Goal: Information Seeking & Learning: Check status

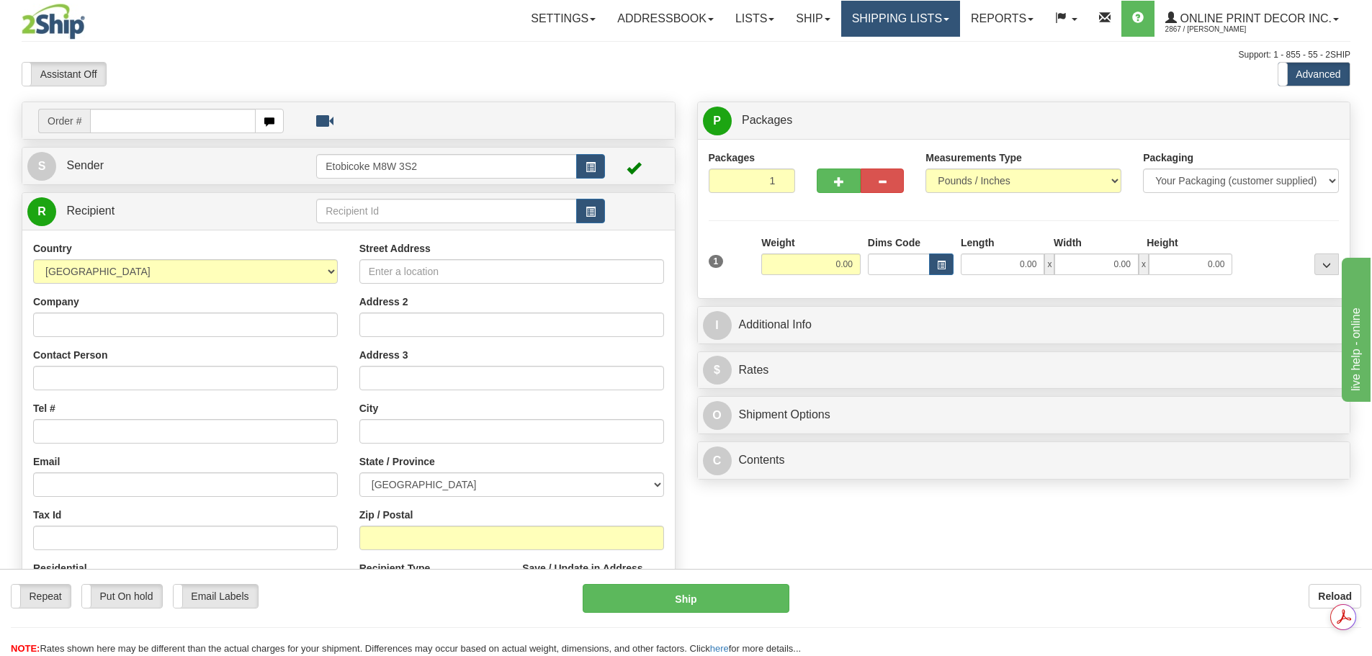
click at [870, 18] on link "Shipping lists" at bounding box center [900, 19] width 119 height 36
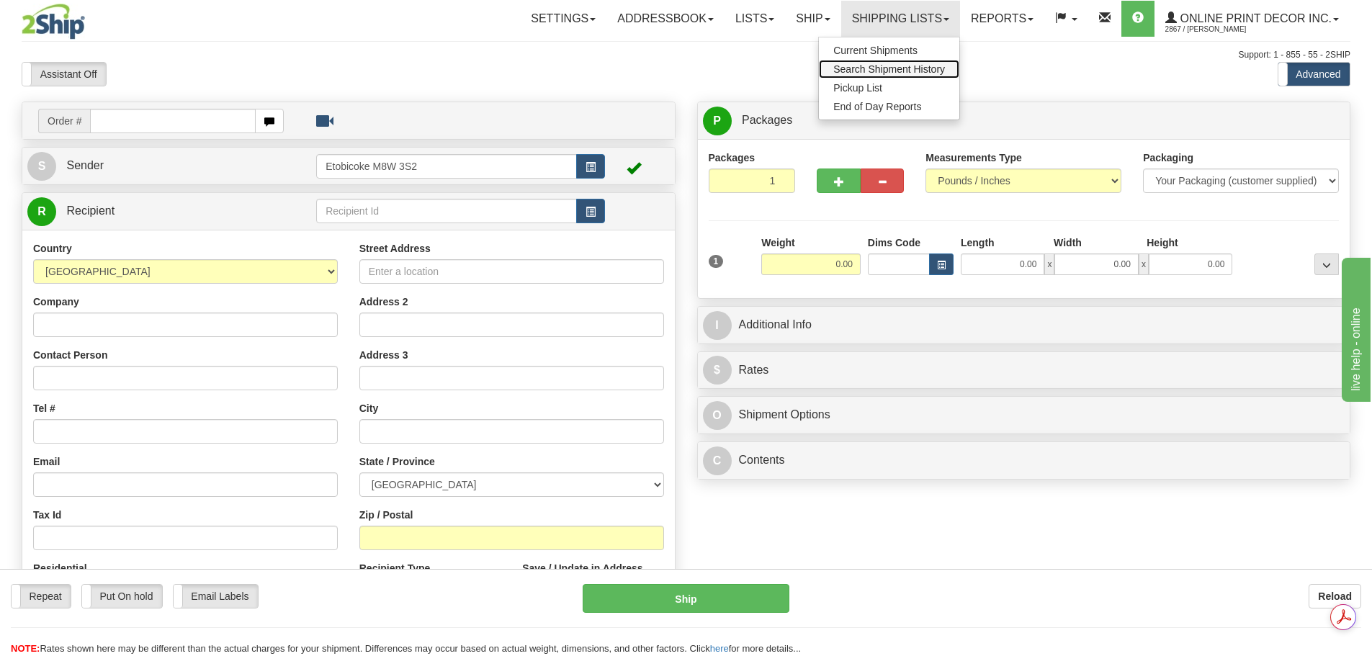
click at [890, 66] on span "Search Shipment History" at bounding box center [889, 69] width 112 height 12
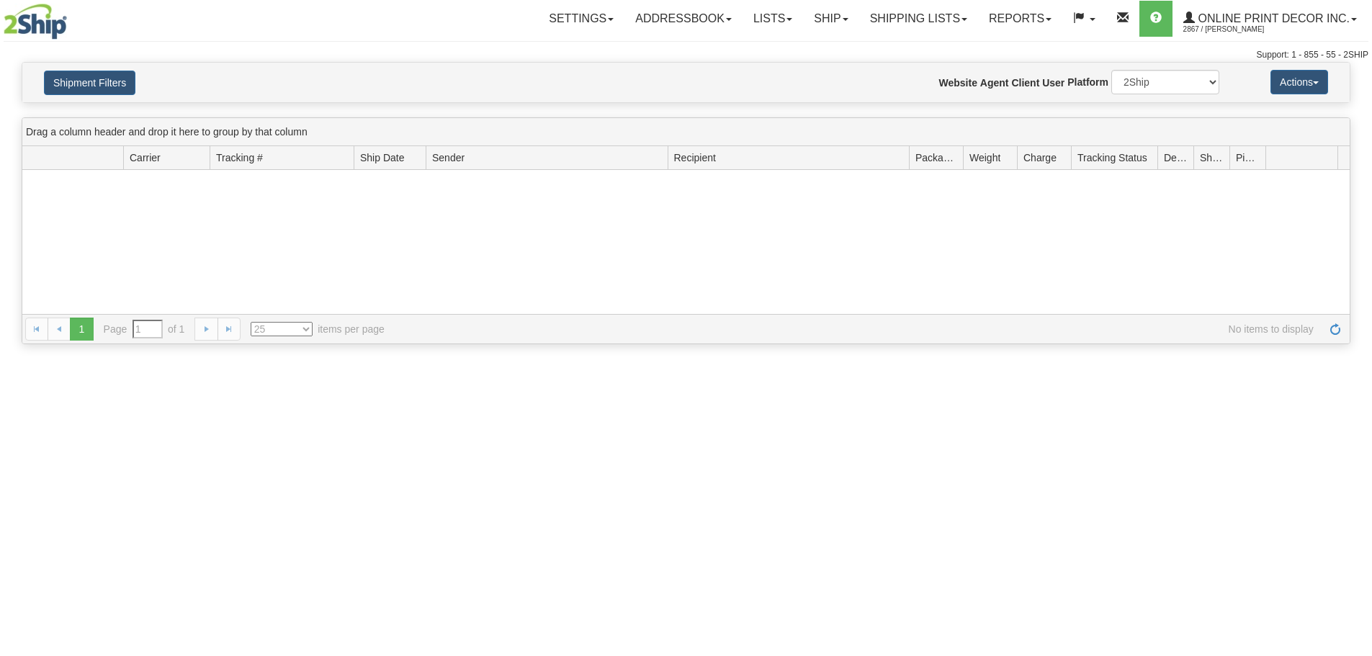
type input "From [DATE] To [DATE]"
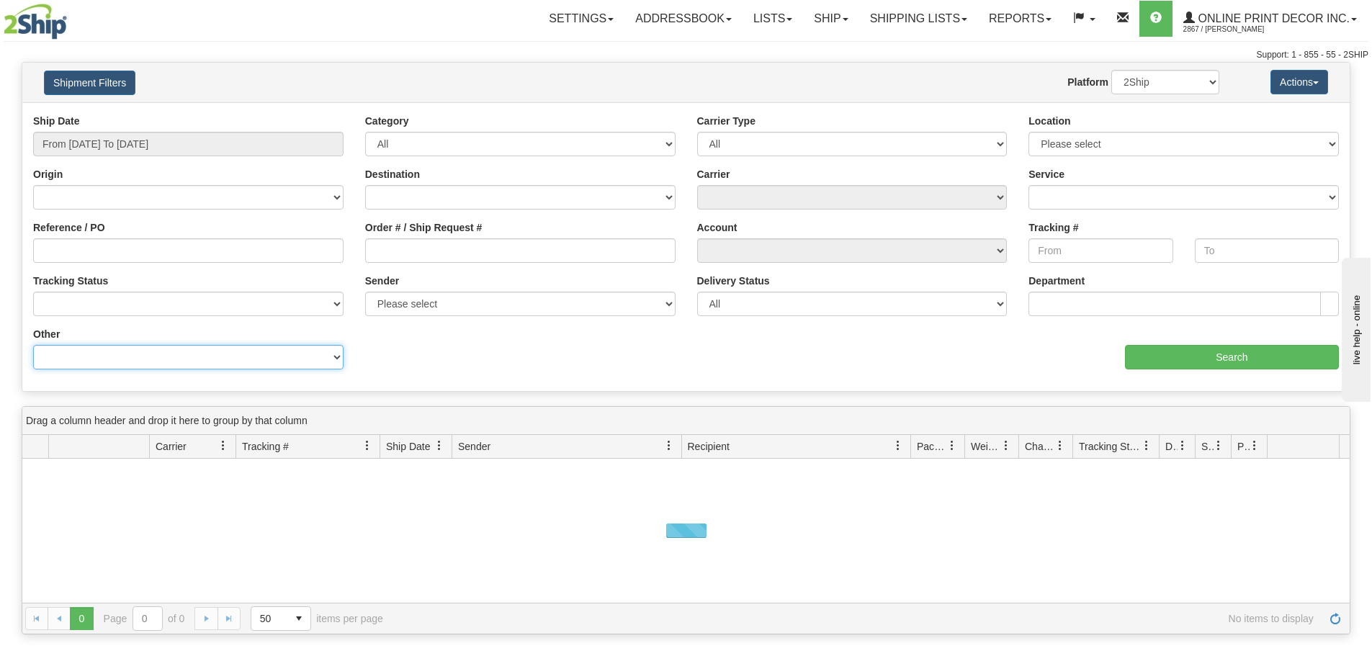
click at [169, 346] on select "Billing Account # Billing Type BOL # (LTL) Commodity Or Documents Consolidation…" at bounding box center [188, 357] width 310 height 24
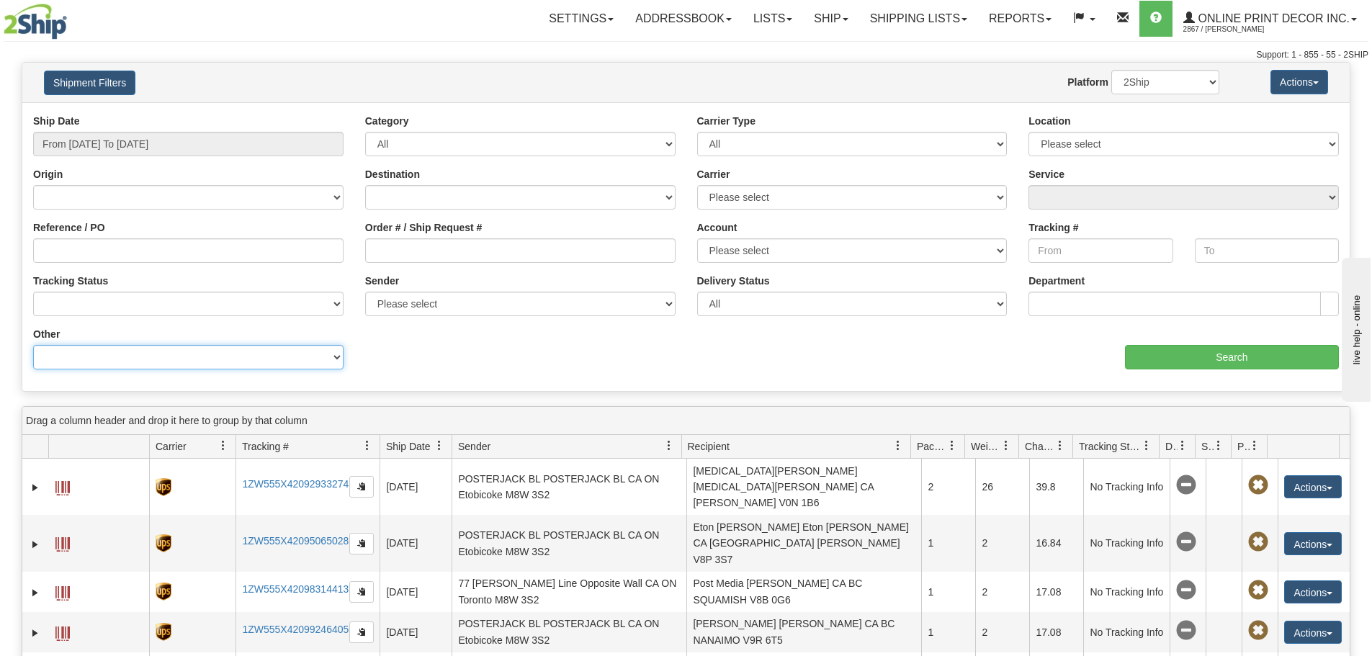
select select "Recipient_ZIP"
click at [33, 345] on select "Billing Account # Billing Type BOL # (LTL) Commodity Or Documents Consolidation…" at bounding box center [188, 357] width 310 height 24
click at [186, 144] on input "From 09/17/2025 To 09/18/2025" at bounding box center [188, 144] width 310 height 24
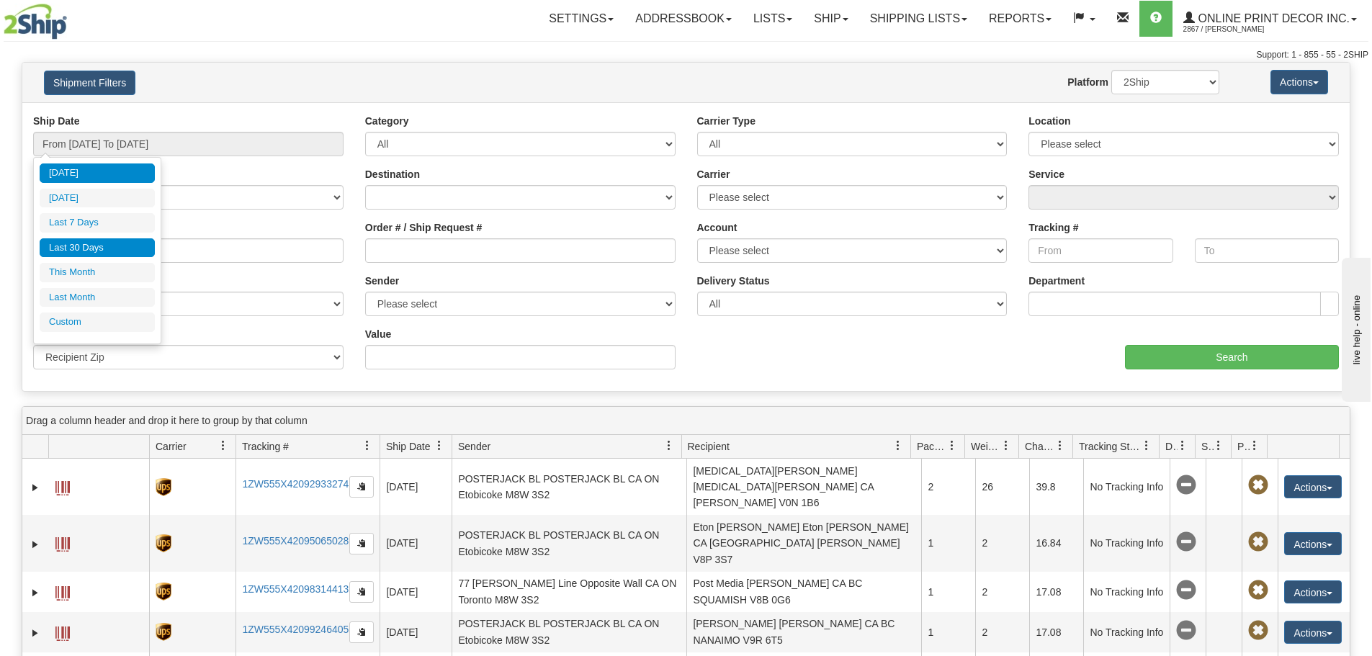
click at [91, 246] on li "Last 30 Days" at bounding box center [97, 247] width 115 height 19
type input "From 08/20/2025 To 09/18/2025"
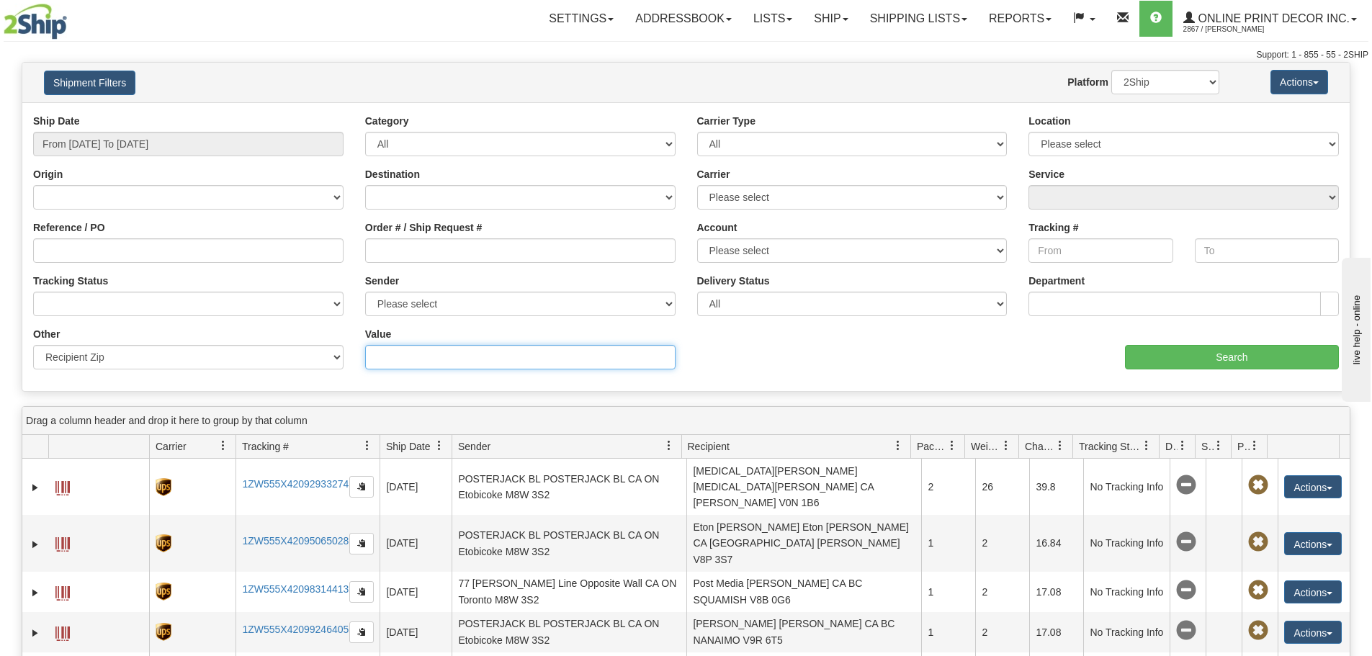
click at [396, 360] on input "Value" at bounding box center [520, 357] width 310 height 24
paste input "95003"
click at [1212, 358] on input "Search" at bounding box center [1232, 357] width 214 height 24
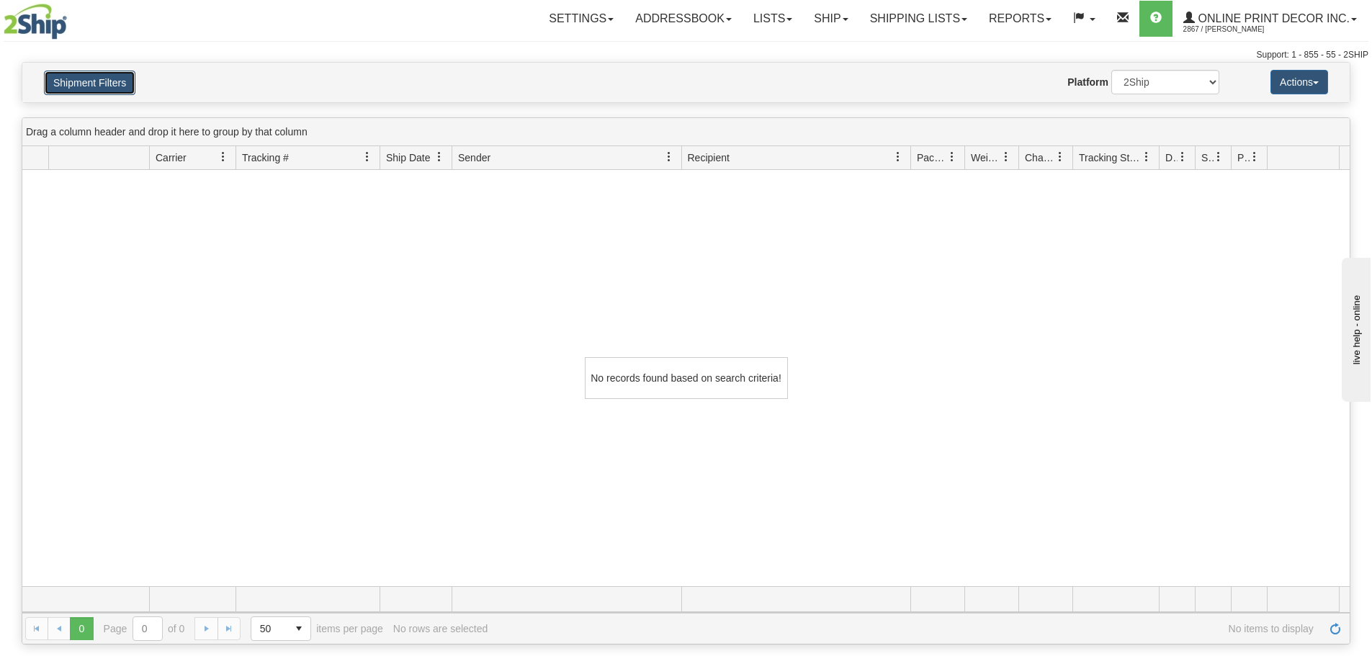
click at [112, 79] on button "Shipment Filters" at bounding box center [89, 83] width 91 height 24
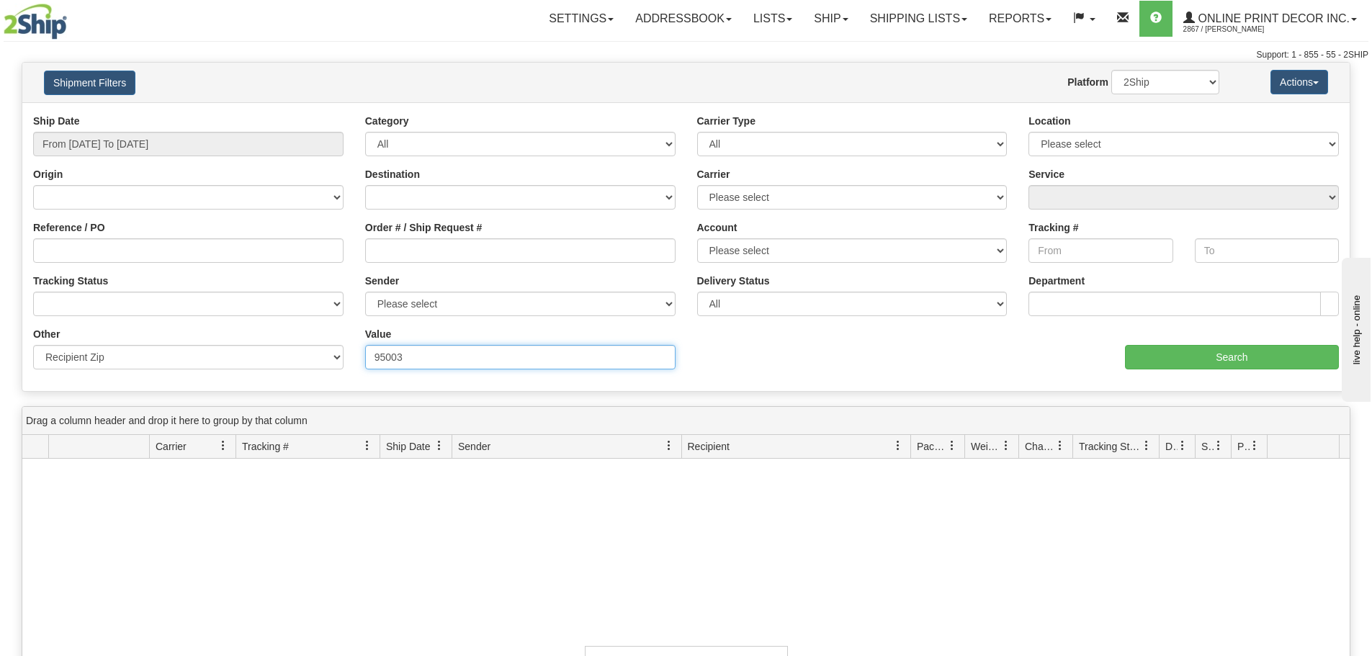
click at [445, 351] on input "95003" at bounding box center [520, 357] width 310 height 24
paste input "8122"
click at [1175, 351] on input "Search" at bounding box center [1232, 357] width 214 height 24
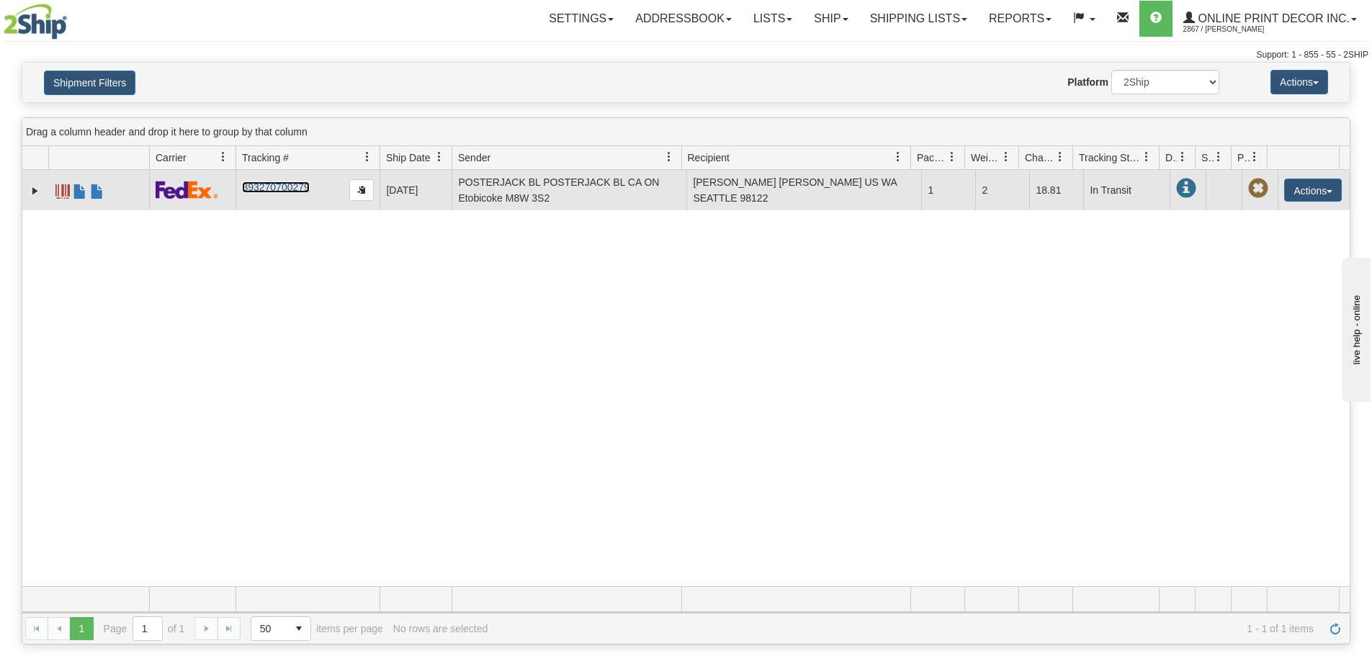
click at [299, 187] on link "393270700279" at bounding box center [275, 187] width 67 height 12
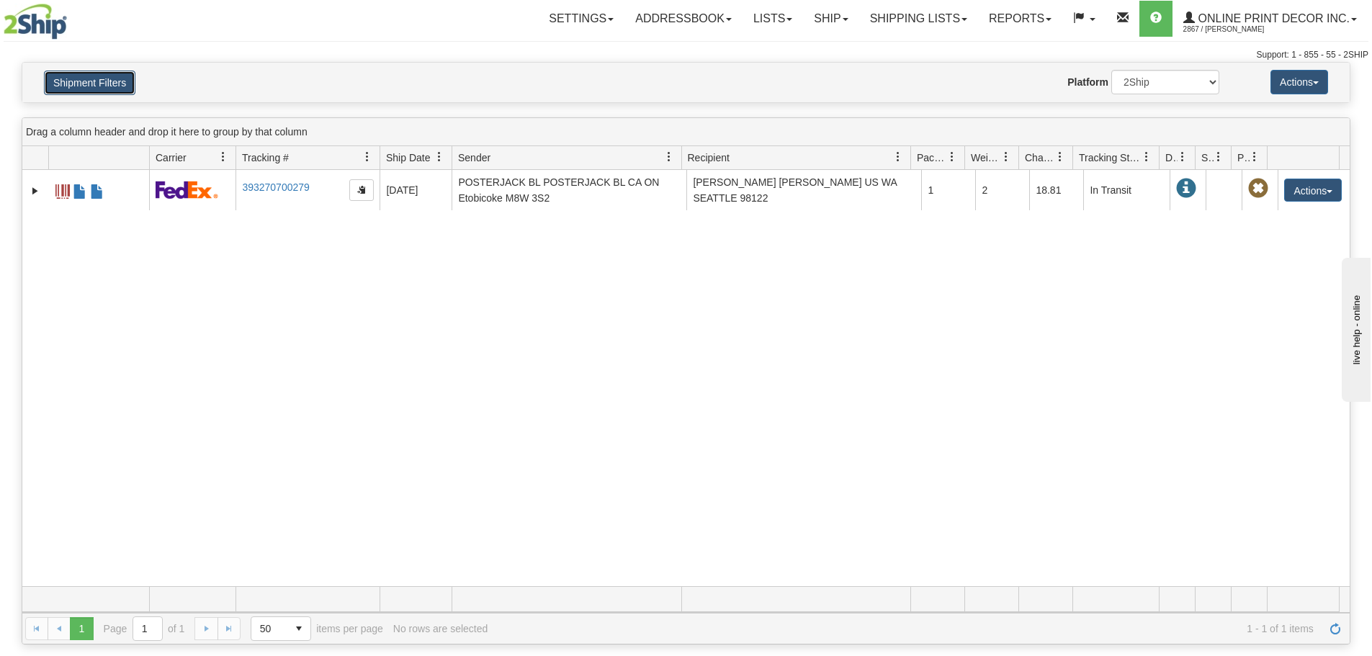
click at [112, 84] on button "Shipment Filters" at bounding box center [89, 83] width 91 height 24
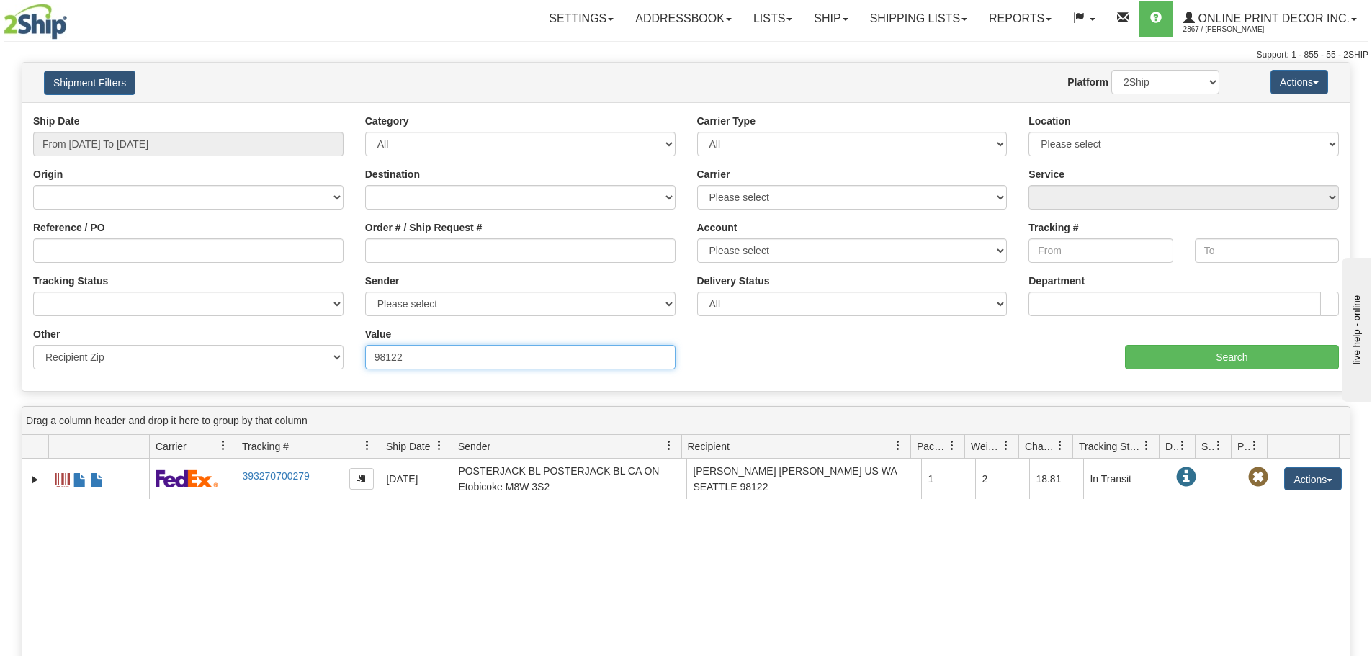
click at [400, 361] on input "98122" at bounding box center [520, 357] width 310 height 24
paste input "79925"
type input "79925"
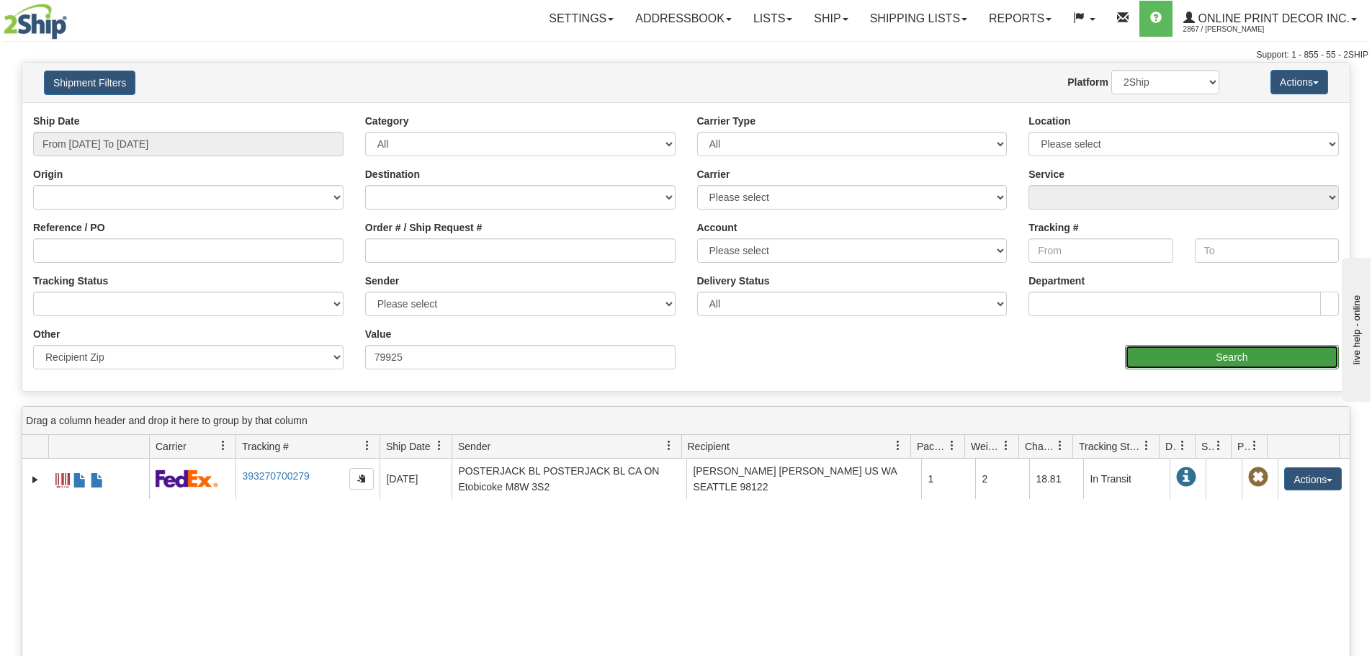
click at [1209, 358] on input "Search" at bounding box center [1232, 357] width 214 height 24
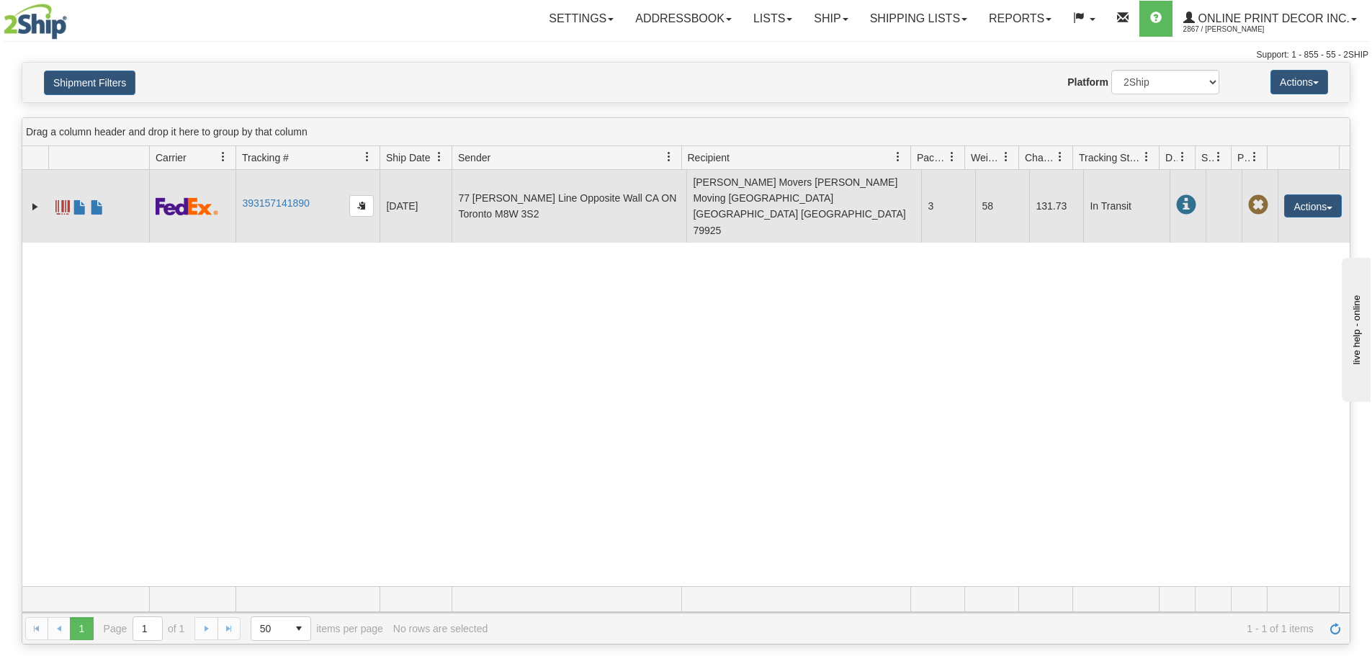
click at [279, 198] on td "393157141890" at bounding box center [308, 206] width 144 height 73
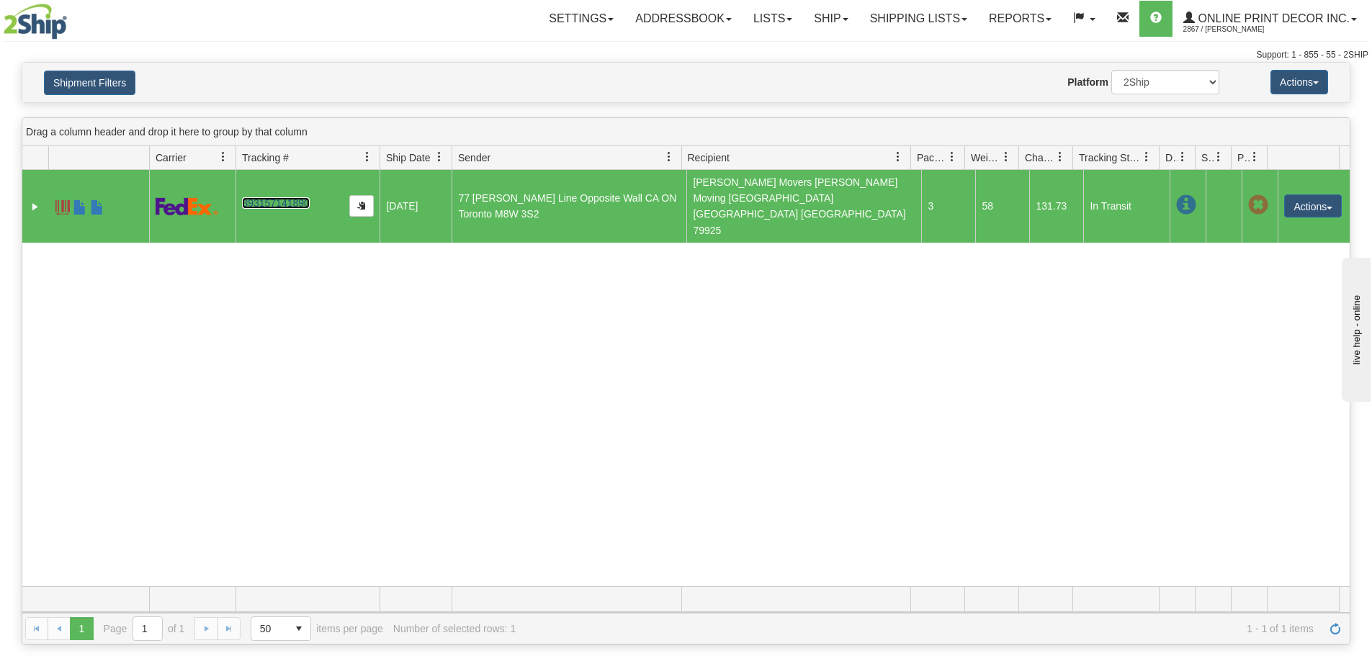
click at [280, 197] on link "393157141890" at bounding box center [275, 203] width 67 height 12
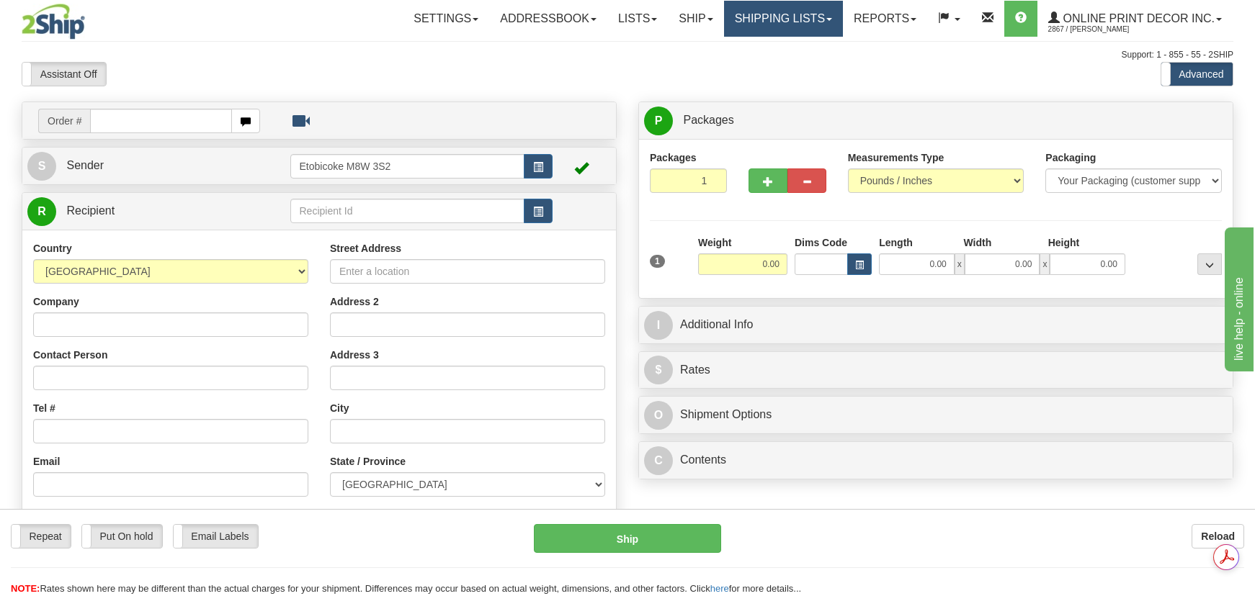
click at [820, 20] on link "Shipping lists" at bounding box center [783, 19] width 119 height 36
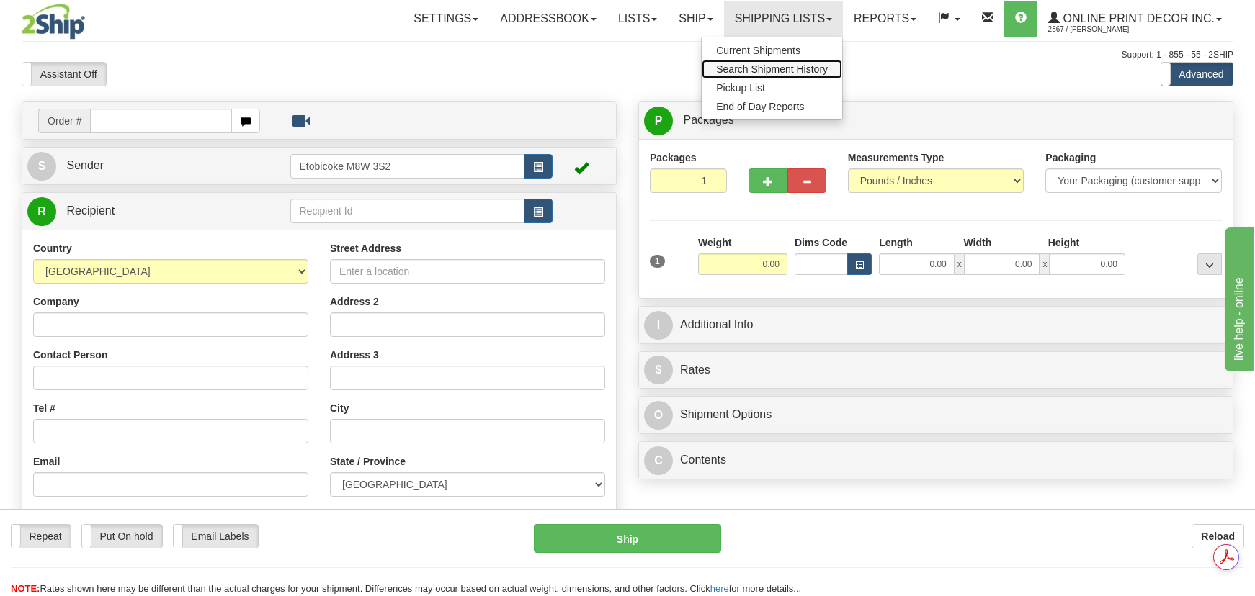
click at [797, 68] on span "Search Shipment History" at bounding box center [772, 69] width 112 height 12
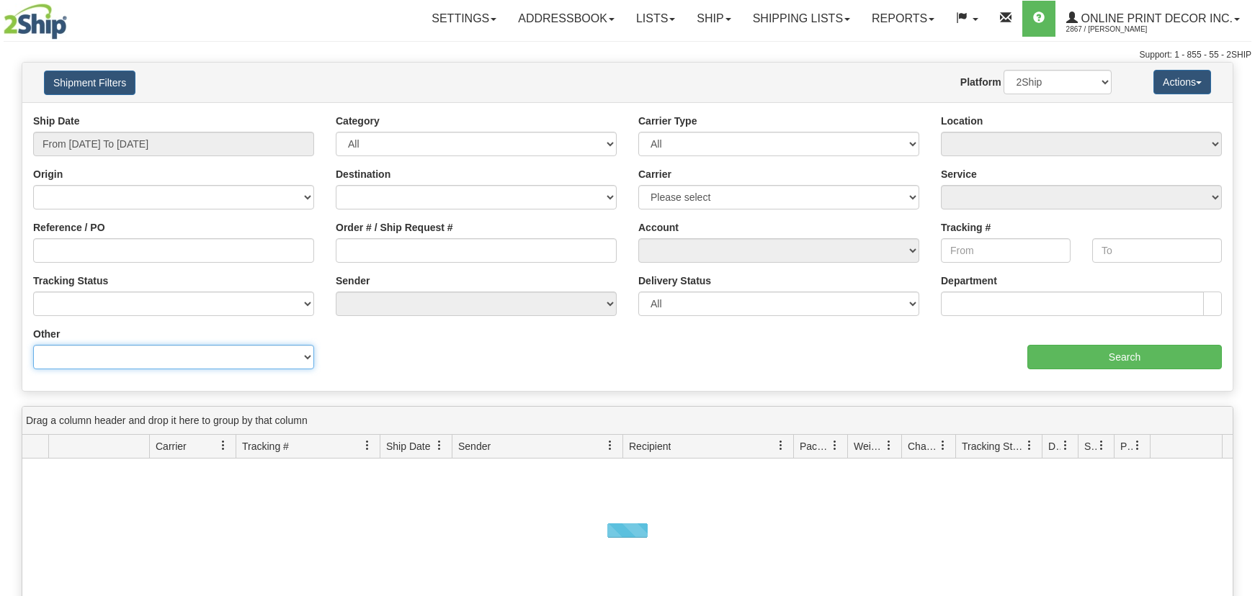
click at [145, 352] on select "Billing Account # Billing Type BOL # (LTL) Commodity Or Documents Consolidation…" at bounding box center [173, 357] width 281 height 24
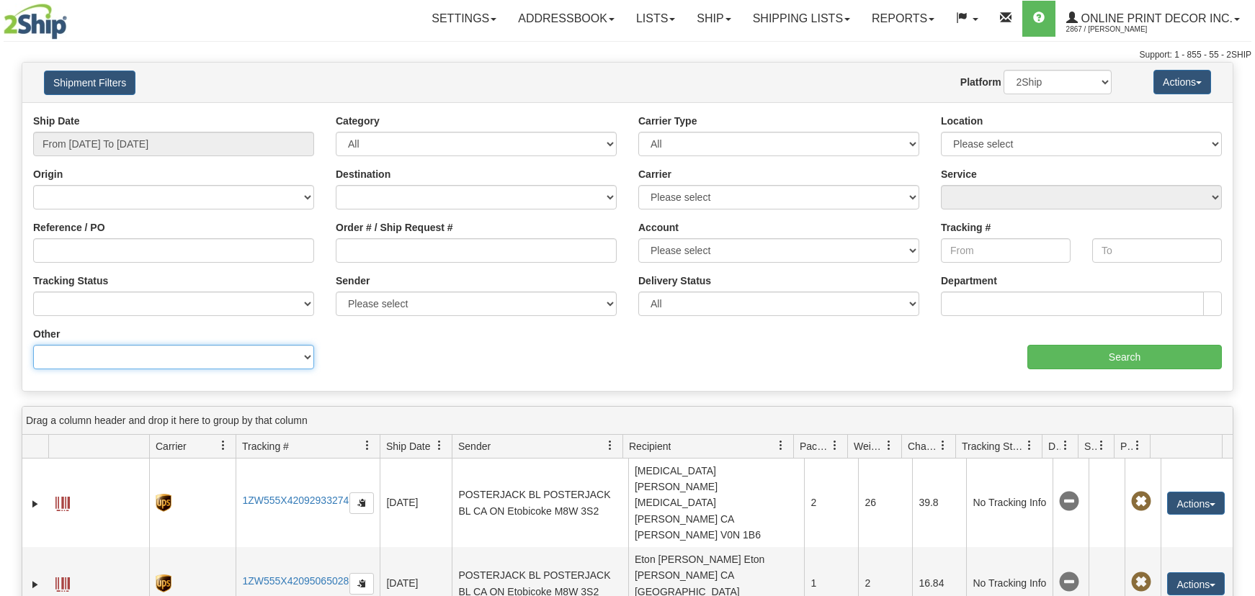
select select "Recipient_ZIP"
click at [33, 345] on select "Billing Account # Billing Type BOL # (LTL) Commodity Or Documents Consolidation…" at bounding box center [173, 357] width 281 height 24
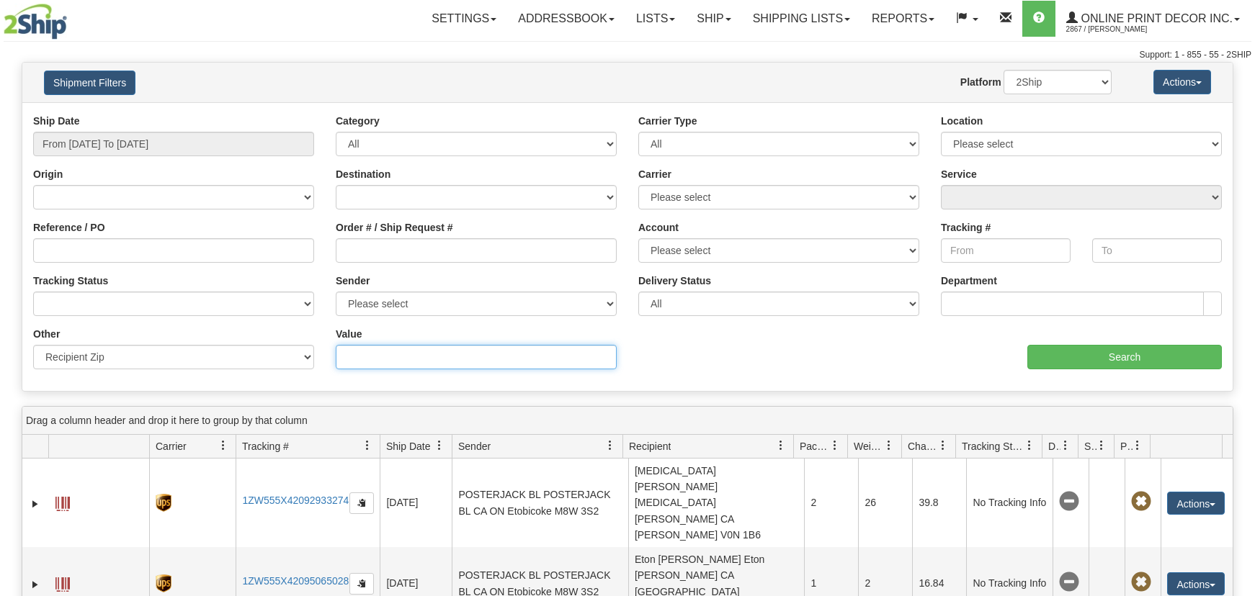
click at [362, 352] on input "Value" at bounding box center [476, 357] width 281 height 24
paste input "95003"
type input "95003"
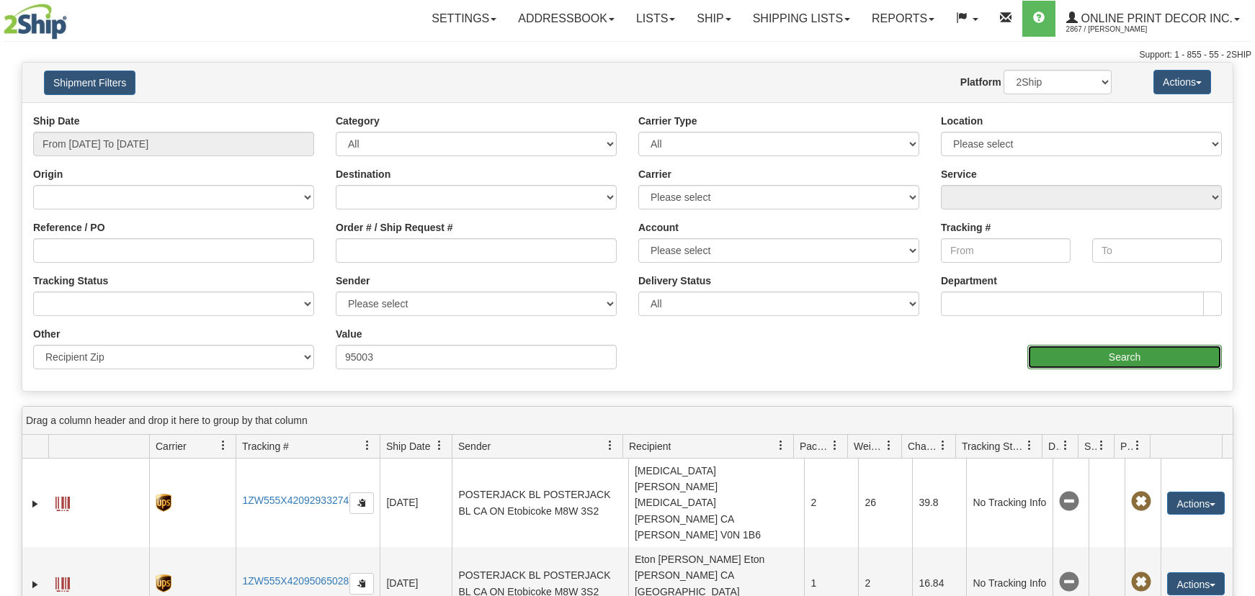
click at [1208, 356] on input "Search" at bounding box center [1124, 357] width 194 height 24
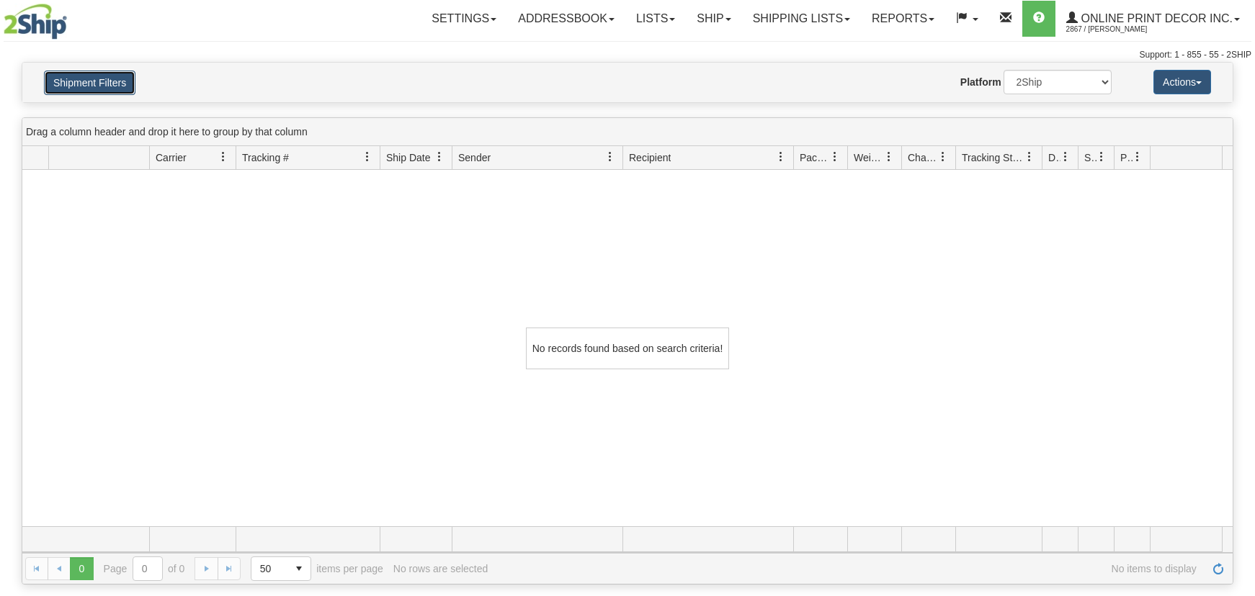
click at [69, 86] on button "Shipment Filters" at bounding box center [89, 83] width 91 height 24
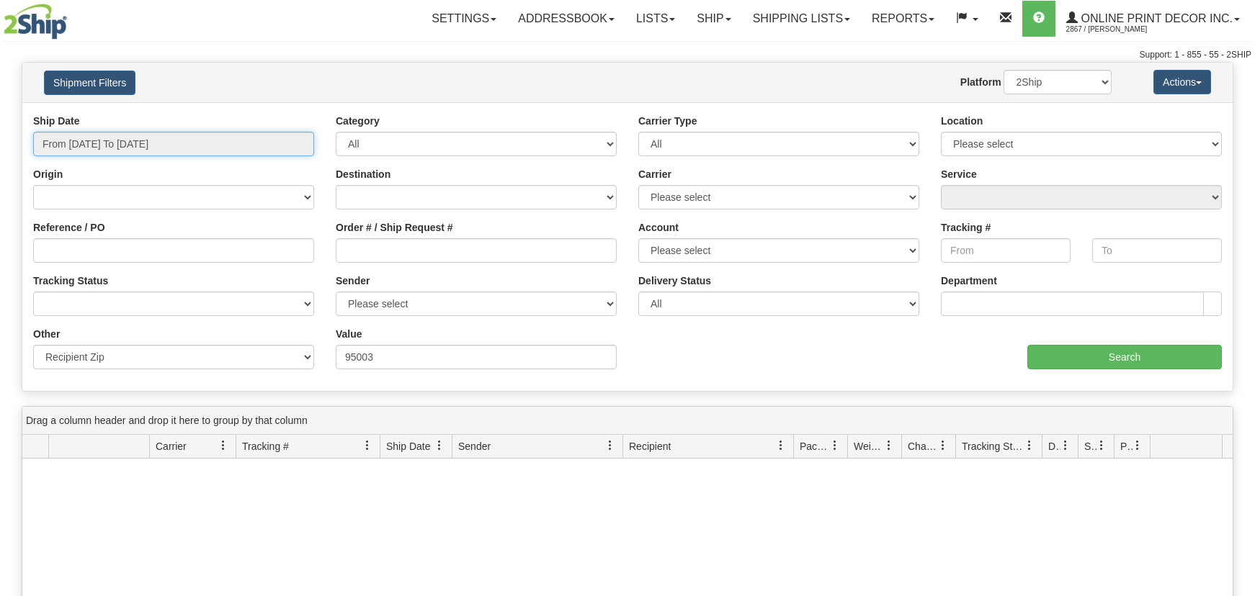
click at [112, 139] on input "From 09/17/2025 To 09/18/2025" at bounding box center [173, 144] width 281 height 24
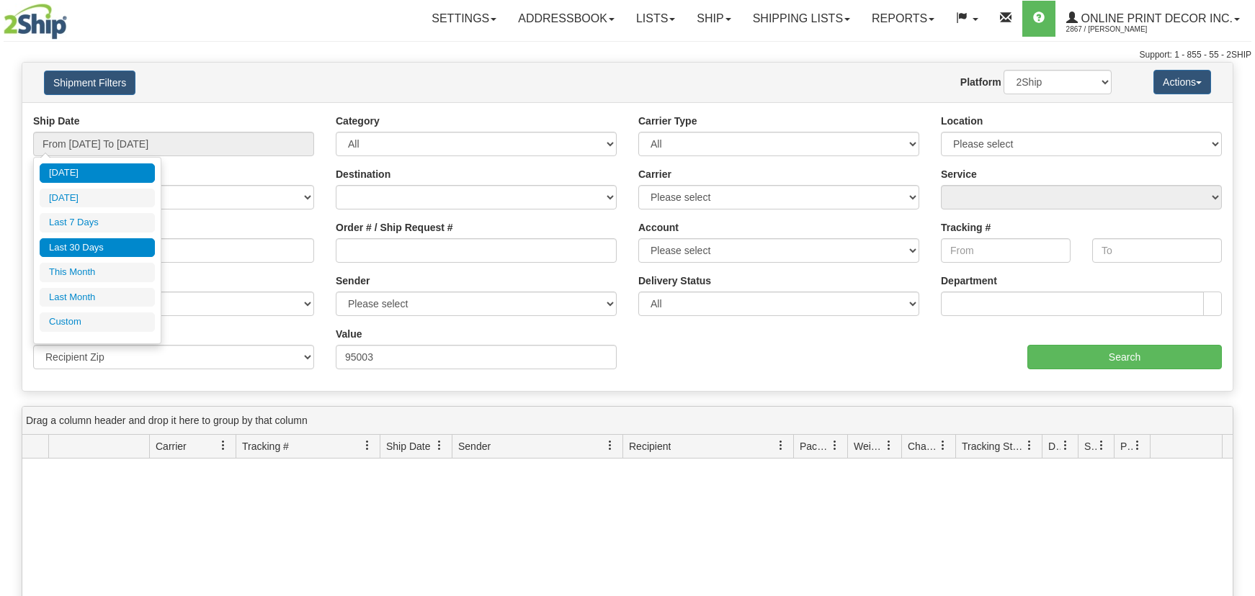
click at [99, 250] on li "Last 30 Days" at bounding box center [97, 247] width 115 height 19
type input "From 08/20/2025 To 09/18/2025"
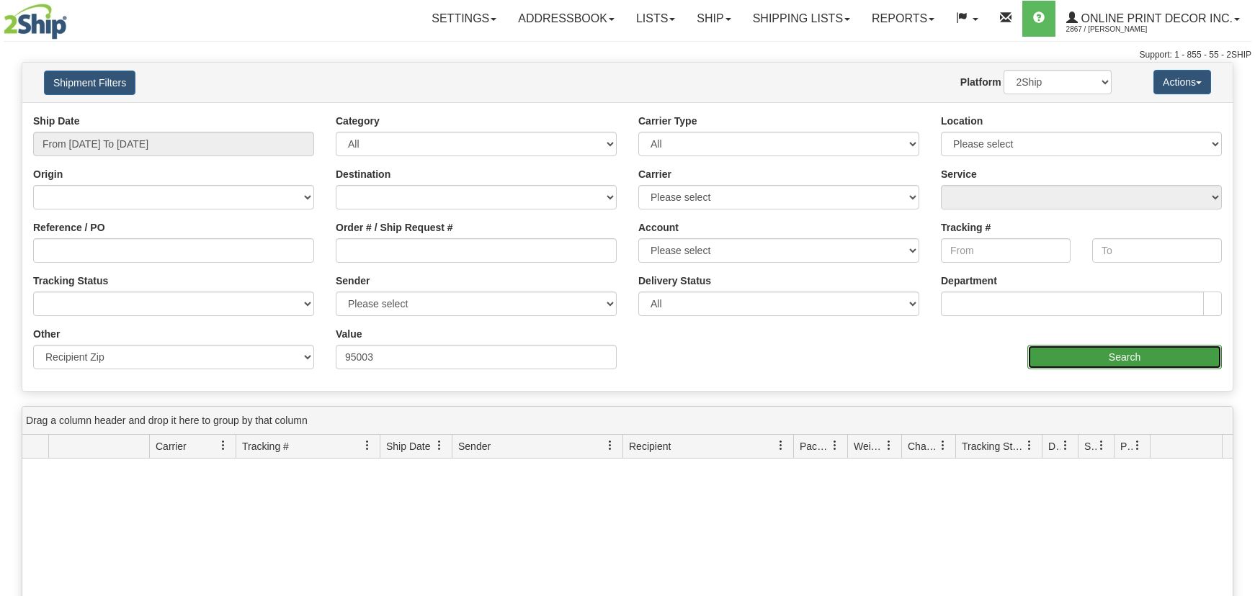
click at [1028, 360] on input "Search" at bounding box center [1124, 357] width 194 height 24
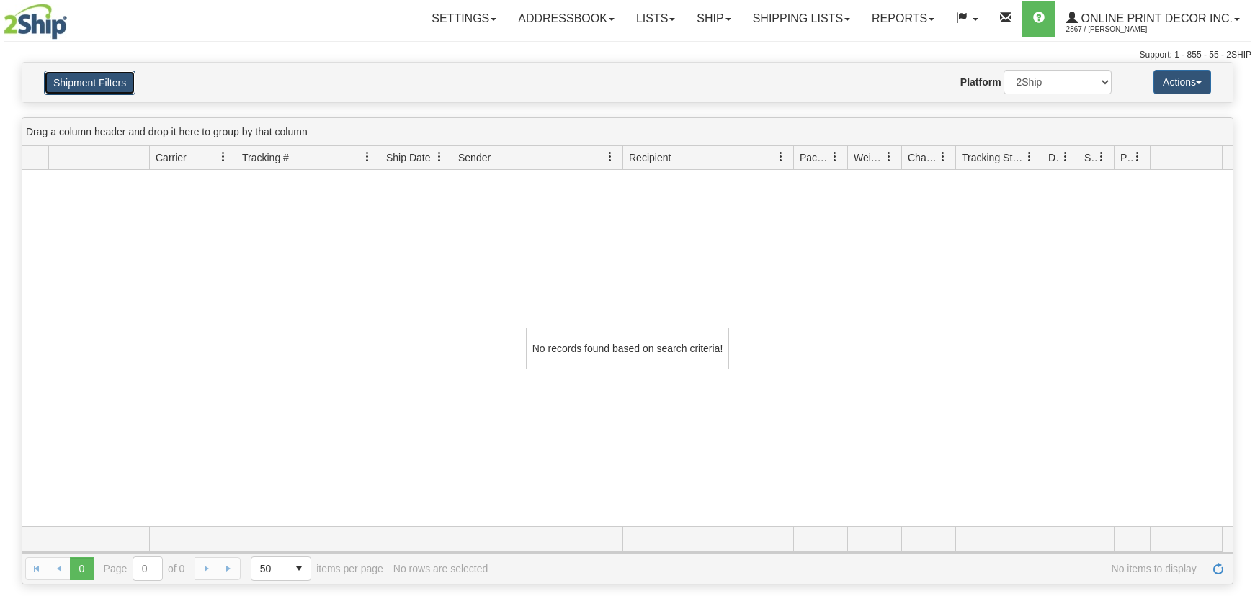
click at [71, 79] on button "Shipment Filters" at bounding box center [89, 83] width 91 height 24
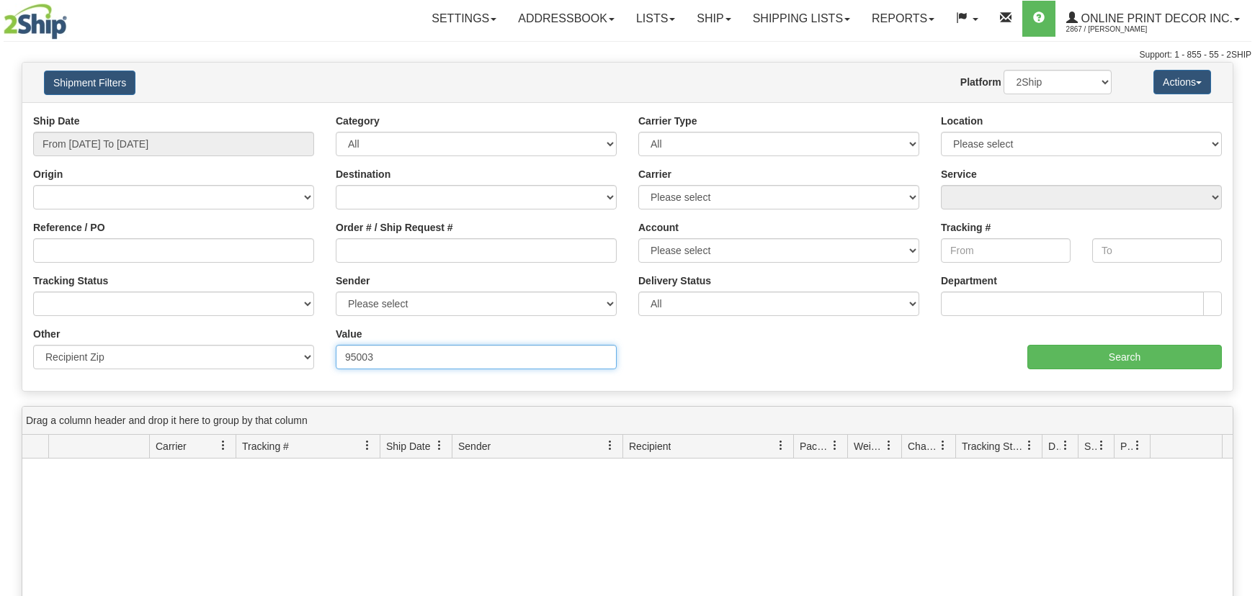
click at [346, 354] on input "95003" at bounding box center [476, 357] width 281 height 24
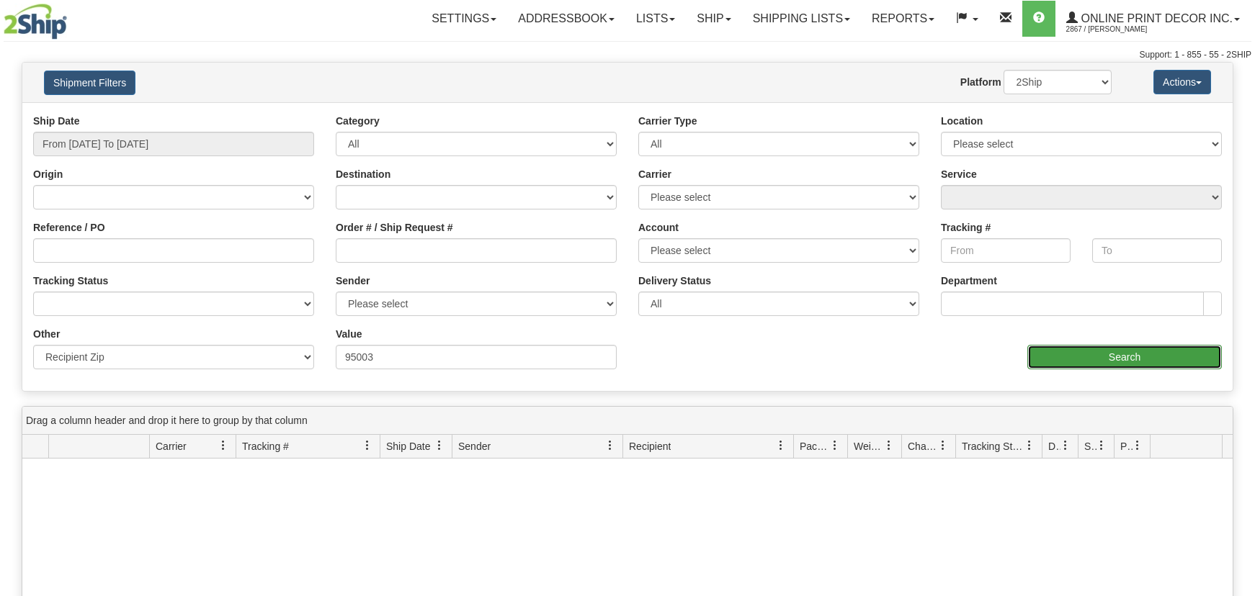
click at [1065, 358] on input "Search" at bounding box center [1124, 357] width 194 height 24
